Goal: Find specific page/section: Find specific page/section

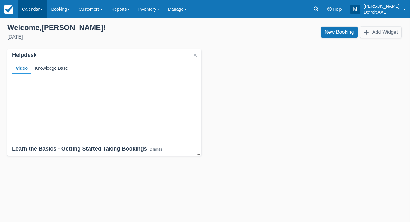
click at [40, 12] on link "Calendar" at bounding box center [32, 9] width 29 height 18
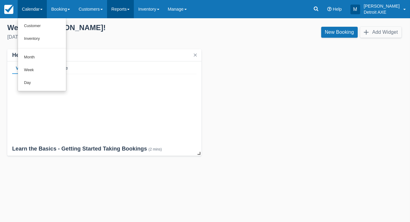
click at [134, 9] on link "Reports" at bounding box center [120, 9] width 27 height 18
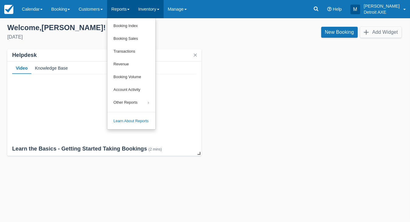
click at [152, 9] on link "Inventory" at bounding box center [148, 9] width 29 height 18
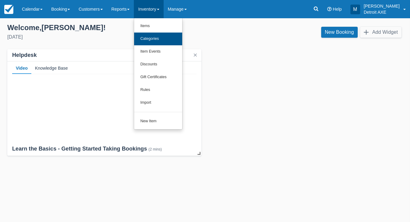
click at [156, 35] on link "Categories" at bounding box center [158, 39] width 48 height 13
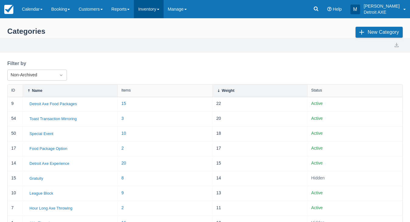
click at [162, 13] on link "Inventory" at bounding box center [148, 9] width 29 height 18
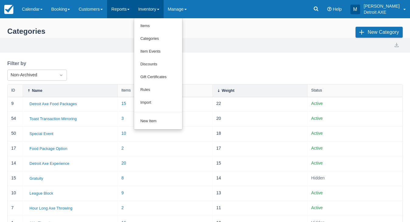
click at [134, 12] on link "Reports" at bounding box center [120, 9] width 27 height 18
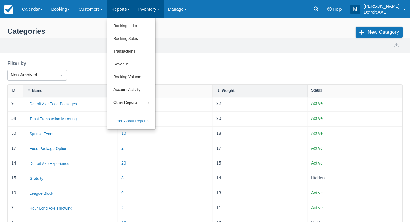
click at [161, 9] on link "Inventory" at bounding box center [148, 9] width 29 height 18
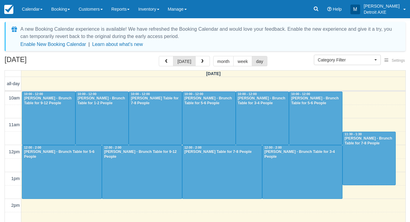
select select
